Goal: Task Accomplishment & Management: Use online tool/utility

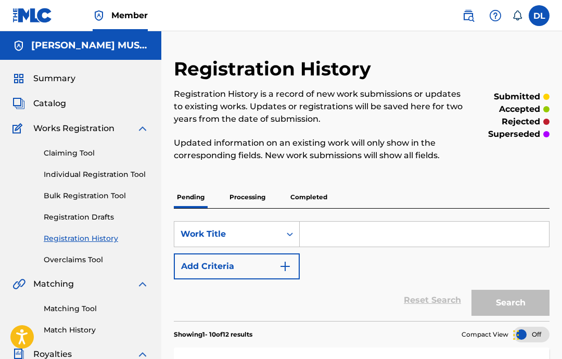
click at [105, 179] on link "Individual Registration Tool" at bounding box center [96, 174] width 105 height 11
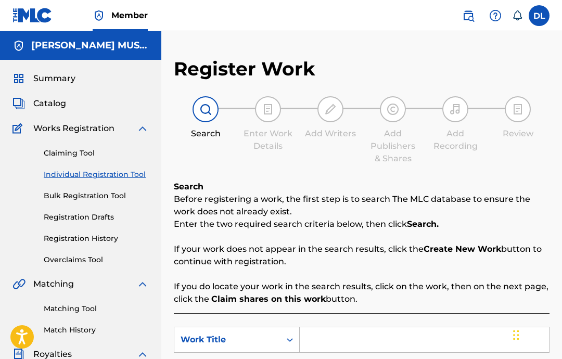
click at [114, 179] on link "Individual Registration Tool" at bounding box center [96, 174] width 105 height 11
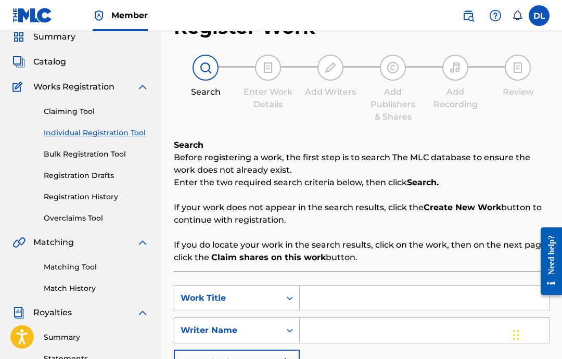
click at [410, 299] on input "Search Form" at bounding box center [424, 298] width 249 height 25
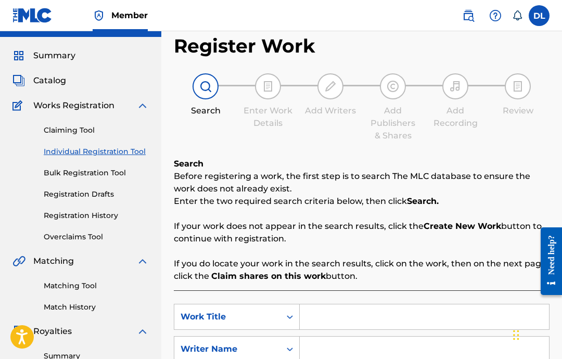
scroll to position [0, 0]
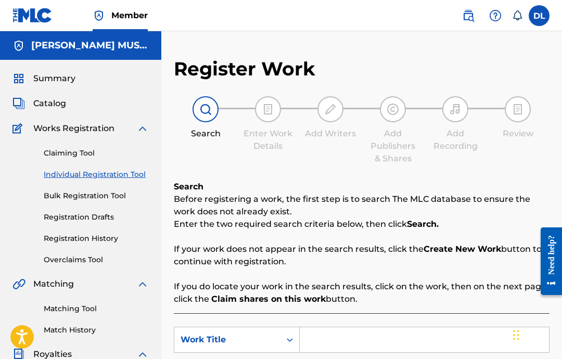
click at [539, 17] on label at bounding box center [539, 15] width 21 height 21
click at [539, 16] on input "DL Devon Lewis officialayodlo@gmail.com Notification Preferences Profile Log out" at bounding box center [539, 16] width 0 height 0
